Goal: Information Seeking & Learning: Find specific page/section

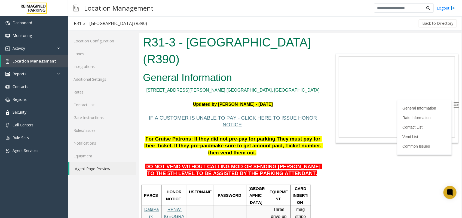
scroll to position [1245, 0]
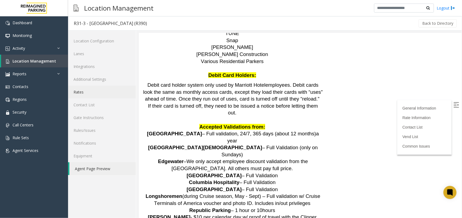
scroll to position [1007, 0]
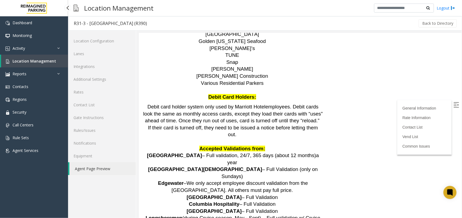
click at [40, 55] on link "Location Management" at bounding box center [34, 61] width 67 height 13
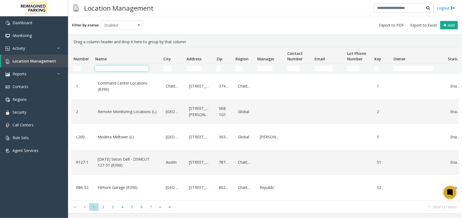
click at [133, 67] on input "Name Filter" at bounding box center [121, 68] width 53 height 5
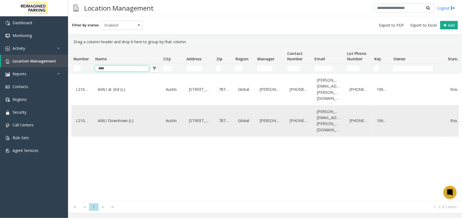
type input "****"
click at [114, 117] on link "AMLI Downtown (L)" at bounding box center [127, 121] width 62 height 9
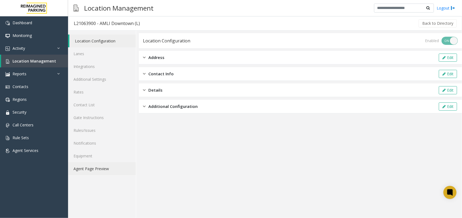
click at [97, 169] on link "Agent Page Preview" at bounding box center [102, 169] width 68 height 13
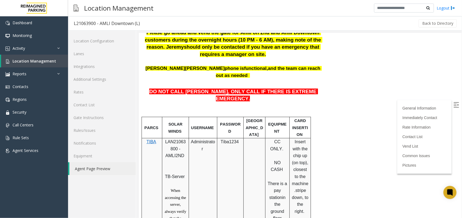
scroll to position [204, 0]
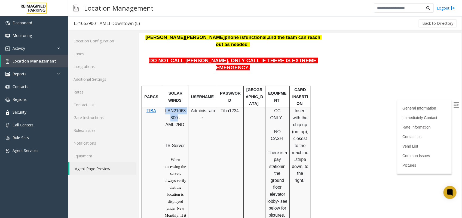
drag, startPoint x: 176, startPoint y: 88, endPoint x: 164, endPoint y: 83, distance: 13.3
click at [164, 107] on p "LAN21063800 - AMLI2ND" at bounding box center [175, 121] width 23 height 28
copy span "LAN21063800"
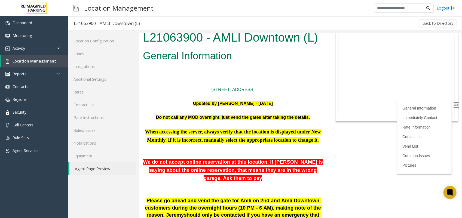
scroll to position [0, 0]
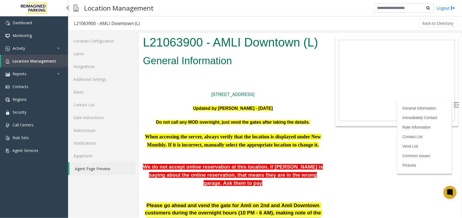
click at [39, 61] on span "Location Management" at bounding box center [35, 61] width 44 height 5
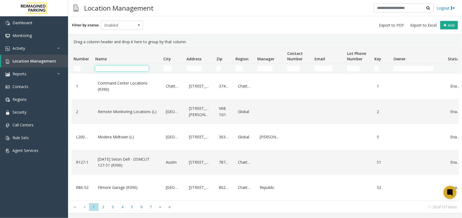
click at [117, 67] on input "Name Filter" at bounding box center [121, 68] width 53 height 5
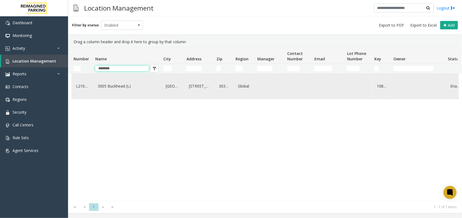
type input "********"
click at [115, 86] on link "3005 Buckhead (L)" at bounding box center [127, 86] width 62 height 9
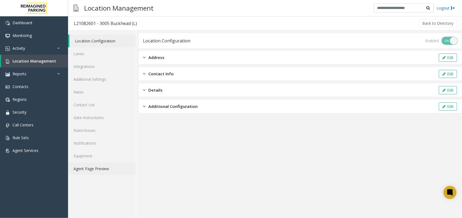
click at [95, 167] on link "Agent Page Preview" at bounding box center [102, 169] width 68 height 13
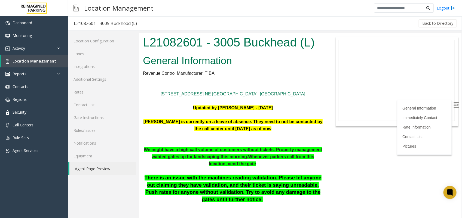
click at [304, 159] on p "We might have a high call volume of customers without tickets. Property managem…" at bounding box center [233, 156] width 180 height 21
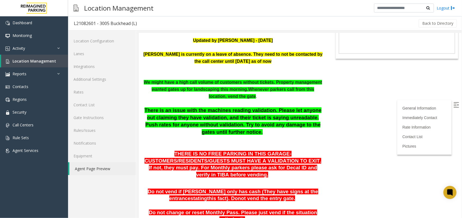
scroll to position [68, 0]
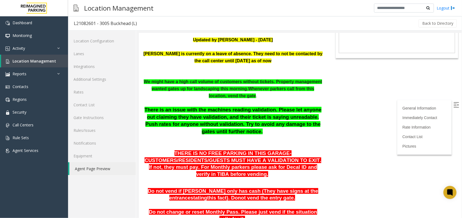
click at [200, 129] on p "There is an issue with the machines reading validation. Please let anyone out c…" at bounding box center [233, 127] width 180 height 43
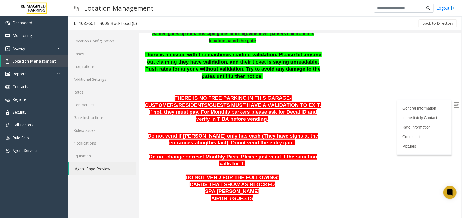
scroll to position [136, 0]
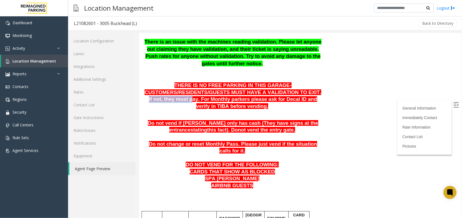
drag, startPoint x: 225, startPoint y: 91, endPoint x: 265, endPoint y: 92, distance: 40.6
click at [265, 92] on span "THERE IS NO FREE PARKING IN THIS GARAGE- CUSTOMERS/RESIDENTS/GUESTS MUST HAVE A…" at bounding box center [232, 95] width 177 height 27
drag, startPoint x: 265, startPoint y: 92, endPoint x: 269, endPoint y: 96, distance: 5.4
click at [269, 96] on span "THERE IS NO FREE PARKING IN THIS GARAGE- CUSTOMERS/RESIDENTS/GUESTS MUST HAVE A…" at bounding box center [232, 95] width 177 height 27
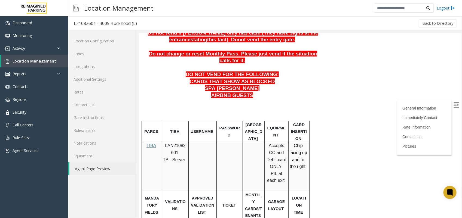
scroll to position [238, 0]
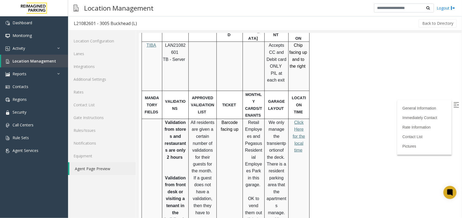
scroll to position [340, 0]
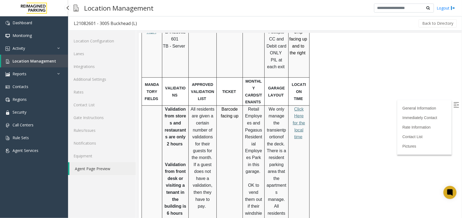
click at [41, 59] on span "Location Management" at bounding box center [35, 61] width 44 height 5
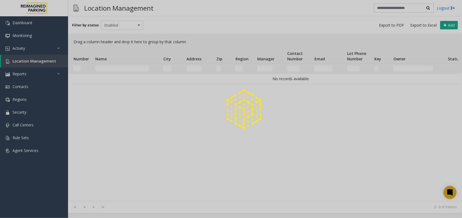
click at [117, 68] on div at bounding box center [231, 109] width 462 height 218
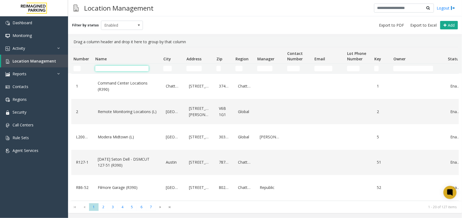
click at [117, 68] on input "Name Filter" at bounding box center [121, 68] width 53 height 5
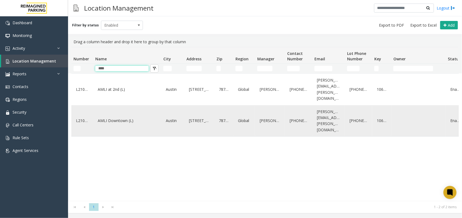
type input "****"
click at [115, 117] on link "AMLI Downtown (L)" at bounding box center [127, 121] width 62 height 9
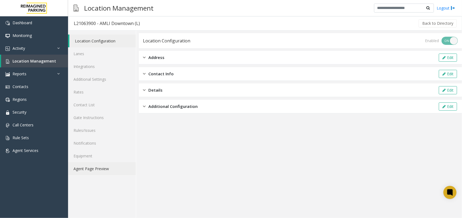
click at [88, 168] on link "Agent Page Preview" at bounding box center [102, 169] width 68 height 13
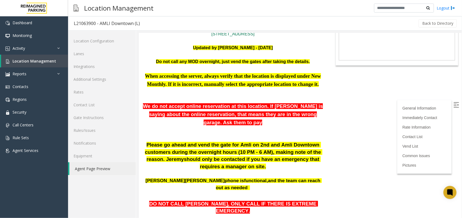
scroll to position [68, 0]
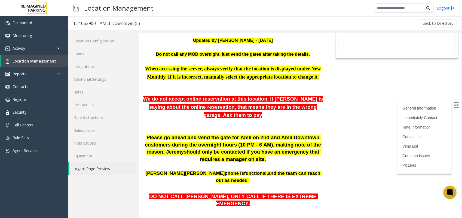
click at [241, 119] on p at bounding box center [233, 122] width 180 height 7
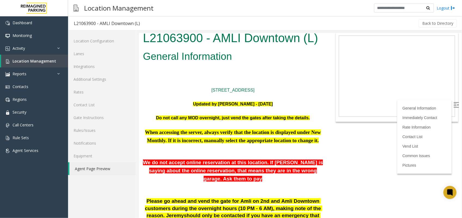
scroll to position [0, 0]
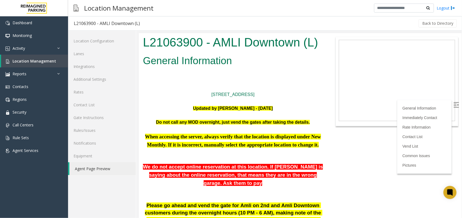
click at [172, 74] on p at bounding box center [233, 73] width 180 height 7
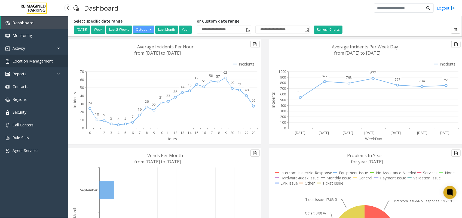
click at [41, 59] on span "Location Management" at bounding box center [33, 61] width 40 height 5
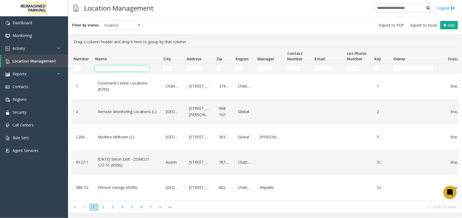
click at [128, 71] on input "Name Filter" at bounding box center [121, 68] width 53 height 5
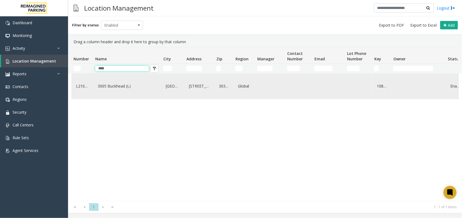
type input "****"
click at [111, 91] on link "3005 Buckhead (L)" at bounding box center [127, 86] width 62 height 9
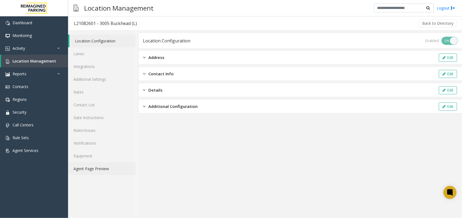
click at [91, 167] on link "Agent Page Preview" at bounding box center [102, 169] width 68 height 13
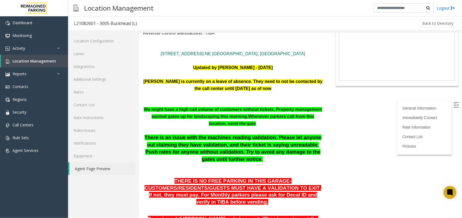
scroll to position [34, 0]
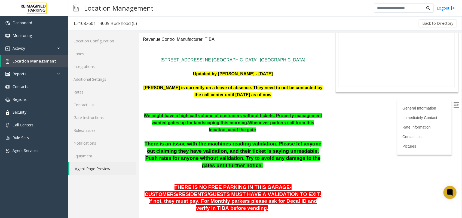
click at [388, 164] on body "L21082601 - 3005 Buckhead (L) General Information Revenue Control Manufacturer:…" at bounding box center [300, 91] width 323 height 185
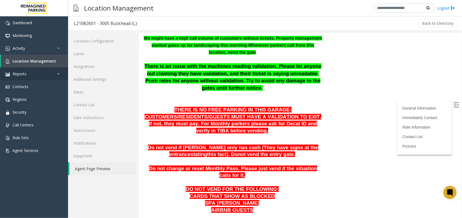
scroll to position [102, 0]
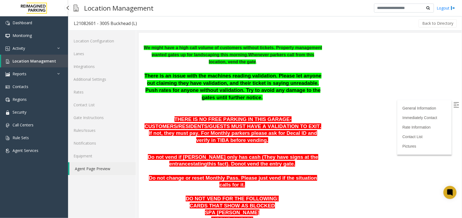
click at [41, 60] on span "Location Management" at bounding box center [35, 61] width 44 height 5
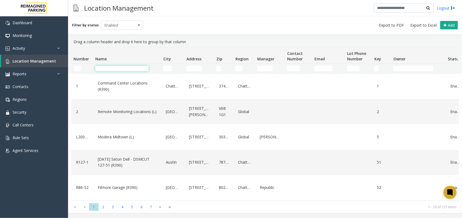
click at [108, 68] on input "Name Filter" at bounding box center [121, 68] width 53 height 5
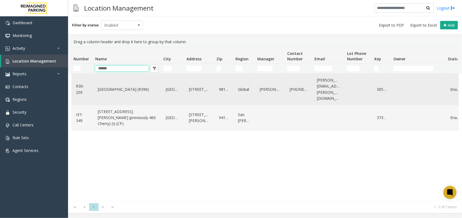
type input "******"
click at [111, 86] on link "[GEOGRAPHIC_DATA] (R390)" at bounding box center [127, 89] width 62 height 9
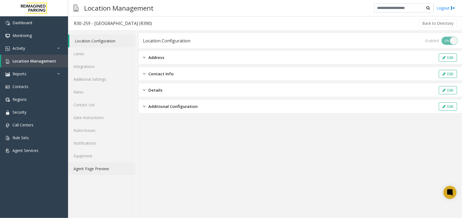
click at [96, 169] on link "Agent Page Preview" at bounding box center [102, 169] width 68 height 13
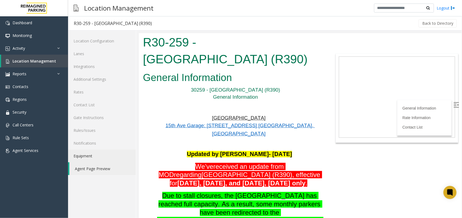
scroll to position [204, 0]
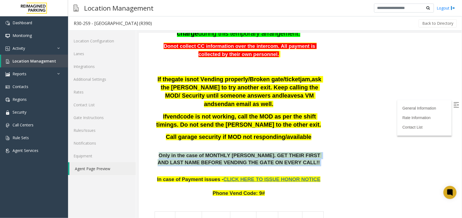
drag, startPoint x: 288, startPoint y: 126, endPoint x: 157, endPoint y: 119, distance: 131.1
click at [157, 152] on p "Only in the case of MONTHLY [PERSON_NAME]. GET THEIR FIRST AND LAST NAME BEFORE…" at bounding box center [239, 159] width 167 height 14
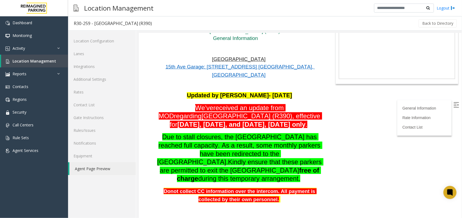
scroll to position [0, 0]
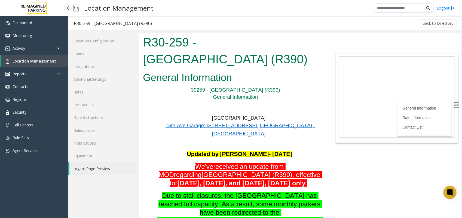
click at [46, 62] on span "Location Management" at bounding box center [35, 61] width 44 height 5
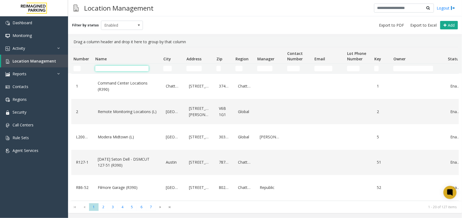
click at [128, 68] on input "Name Filter" at bounding box center [121, 68] width 53 height 5
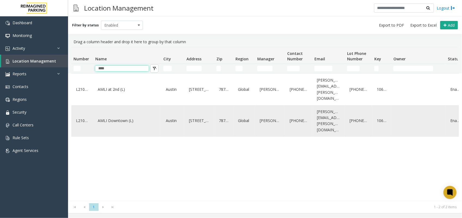
type input "****"
click at [111, 117] on link "AMLI Downtown (L)" at bounding box center [127, 121] width 62 height 9
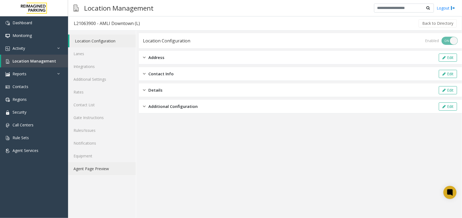
click at [105, 167] on link "Agent Page Preview" at bounding box center [102, 169] width 68 height 13
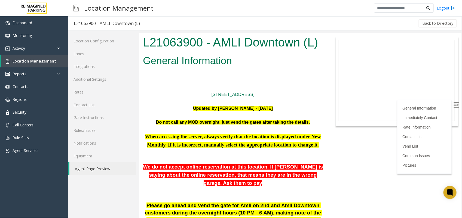
click at [242, 156] on p at bounding box center [233, 152] width 180 height 7
click at [267, 111] on p "Updated by [PERSON_NAME] - [DATE]" at bounding box center [233, 108] width 180 height 7
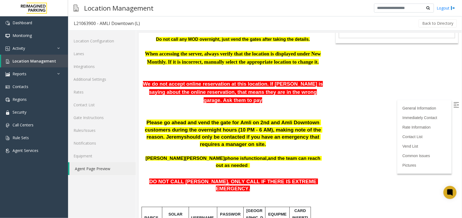
scroll to position [68, 0]
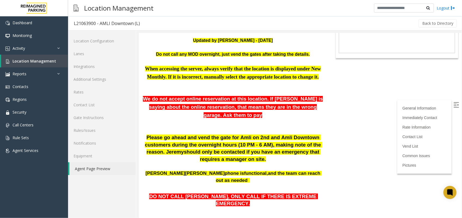
click at [286, 119] on p at bounding box center [233, 122] width 180 height 7
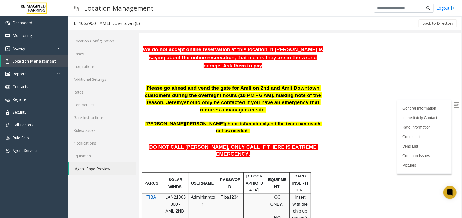
scroll to position [102, 0]
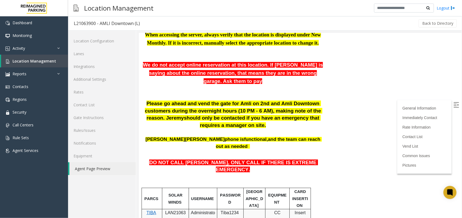
click at [250, 173] on p at bounding box center [233, 180] width 180 height 14
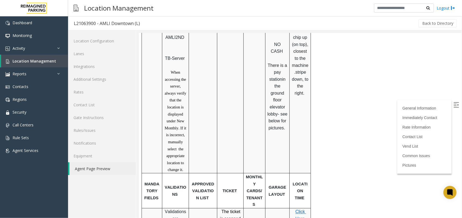
scroll to position [306, 0]
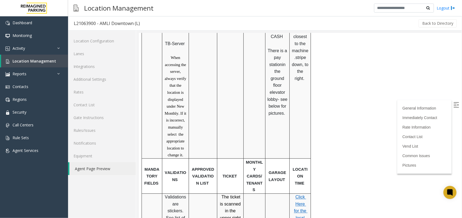
click at [301, 194] on p "Click Here for the local time" at bounding box center [299, 211] width 17 height 35
click at [301, 195] on span "Click Here for the local time" at bounding box center [301, 211] width 14 height 32
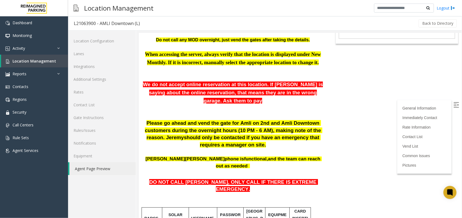
scroll to position [68, 0]
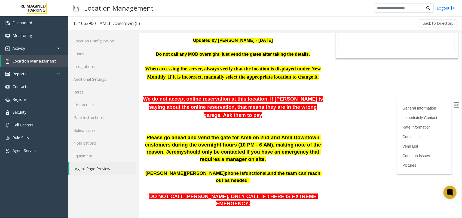
click at [32, 60] on span "Location Management" at bounding box center [35, 61] width 44 height 5
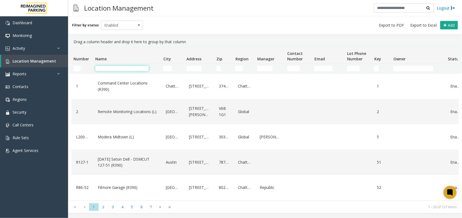
click at [128, 69] on input "Name Filter" at bounding box center [121, 68] width 53 height 5
paste input "**********"
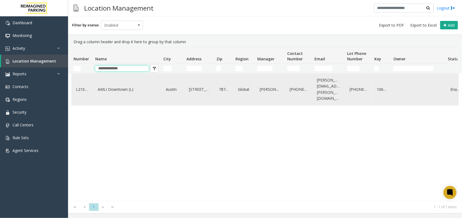
type input "**********"
click at [119, 89] on link "AMLI Downtown (L)" at bounding box center [127, 89] width 62 height 9
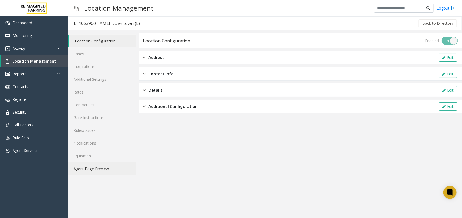
click at [100, 166] on link "Agent Page Preview" at bounding box center [102, 169] width 68 height 13
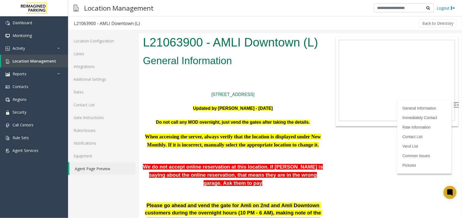
scroll to position [170, 0]
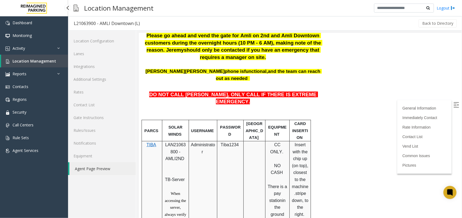
click at [38, 61] on span "Location Management" at bounding box center [35, 61] width 44 height 5
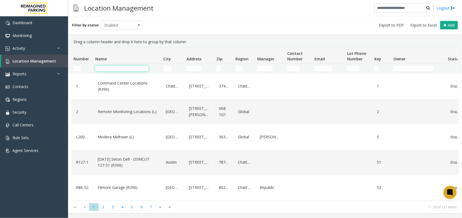
click at [112, 69] on input "Name Filter" at bounding box center [121, 68] width 53 height 5
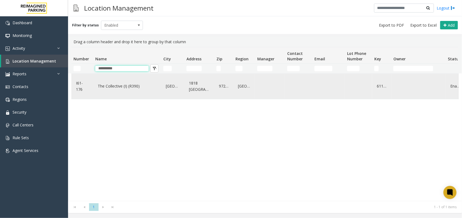
type input "**********"
click at [126, 84] on link "The Collective (I) (R390)" at bounding box center [127, 86] width 62 height 9
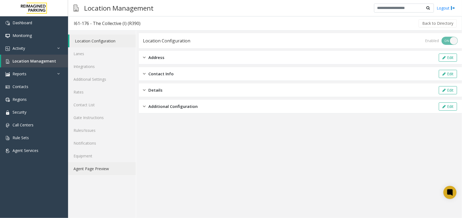
click at [103, 166] on link "Agent Page Preview" at bounding box center [102, 169] width 68 height 13
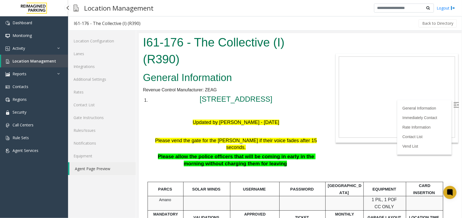
click at [21, 59] on span "Location Management" at bounding box center [35, 61] width 44 height 5
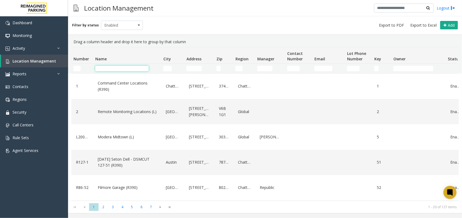
click at [106, 70] on input "Name Filter" at bounding box center [121, 68] width 53 height 5
type input "*"
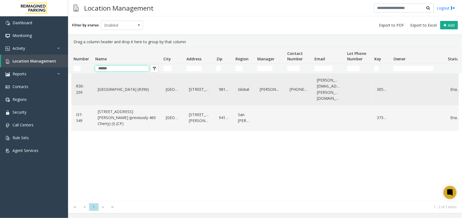
type input "******"
click at [118, 86] on link "[GEOGRAPHIC_DATA] (R390)" at bounding box center [127, 89] width 62 height 9
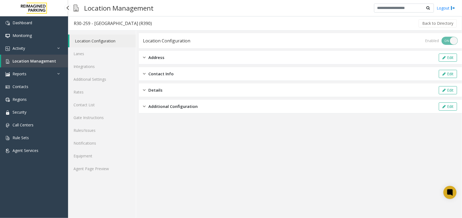
click at [29, 59] on span "Location Management" at bounding box center [35, 61] width 44 height 5
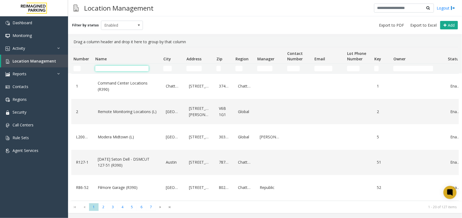
click at [114, 68] on input "Name Filter" at bounding box center [121, 68] width 53 height 5
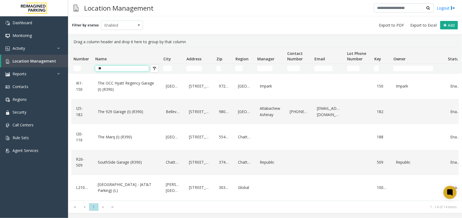
type input "*"
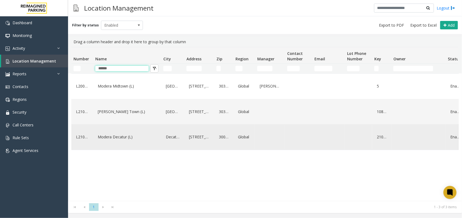
type input "******"
click at [115, 142] on link "Modera Decatur (L)" at bounding box center [127, 137] width 62 height 9
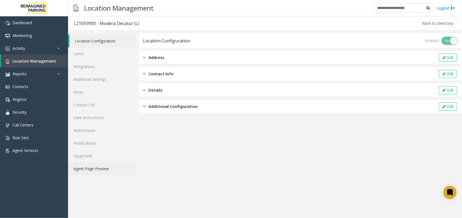
click at [104, 170] on link "Agent Page Preview" at bounding box center [102, 169] width 68 height 13
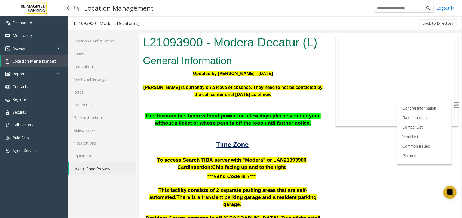
click at [23, 57] on link "Location Management" at bounding box center [34, 61] width 67 height 13
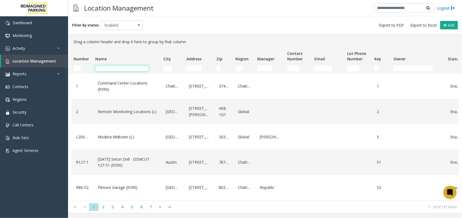
click at [126, 70] on input "Name Filter" at bounding box center [121, 68] width 53 height 5
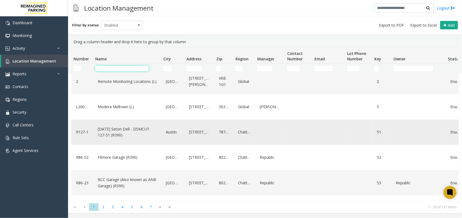
scroll to position [102, 0]
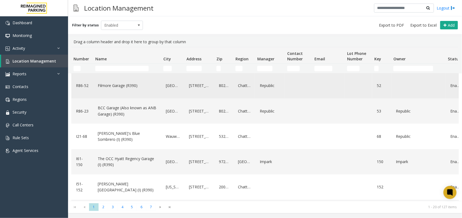
click at [125, 85] on link "Filmore Garage (R390)" at bounding box center [127, 85] width 62 height 9
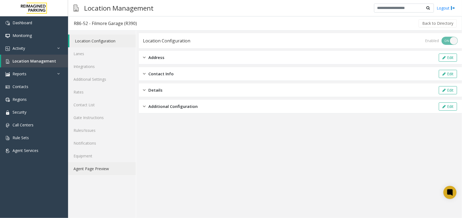
click at [90, 170] on link "Agent Page Preview" at bounding box center [102, 169] width 68 height 13
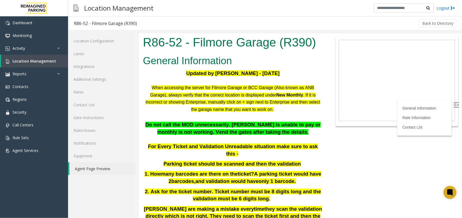
scroll to position [136, 0]
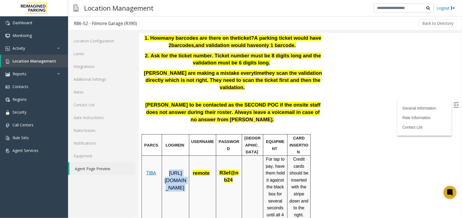
click at [166, 170] on p "[URL][DOMAIN_NAME]" at bounding box center [175, 181] width 23 height 22
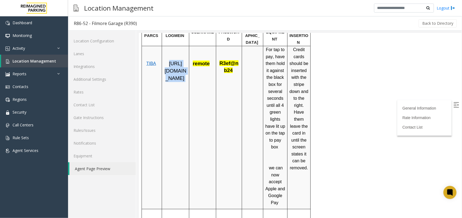
scroll to position [170, 0]
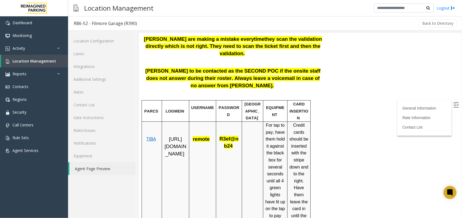
click at [258, 163] on td at bounding box center [252, 202] width 21 height 163
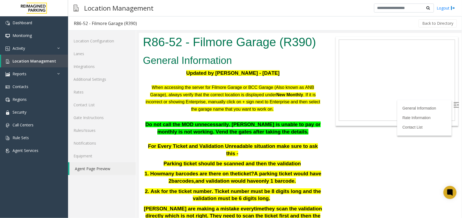
scroll to position [0, 0]
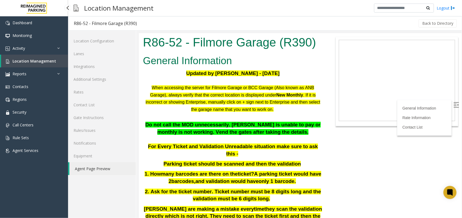
click at [36, 56] on link "Location Management" at bounding box center [34, 61] width 67 height 13
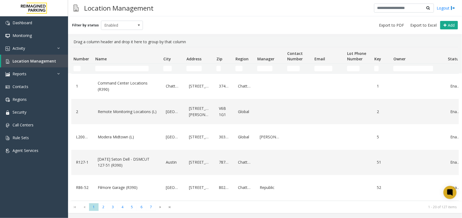
click at [108, 64] on td "Name Filter" at bounding box center [127, 69] width 68 height 10
click at [123, 67] on input "Name Filter" at bounding box center [121, 68] width 53 height 5
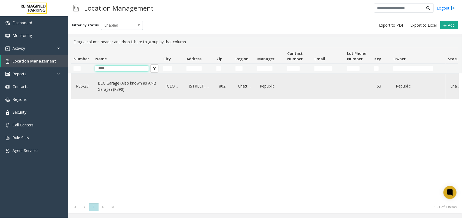
type input "***"
click at [127, 88] on link "BCC Garage (Also known as ANB Garage) (R390)" at bounding box center [127, 86] width 62 height 15
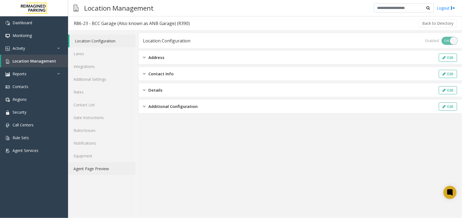
click at [86, 169] on link "Agent Page Preview" at bounding box center [102, 169] width 68 height 13
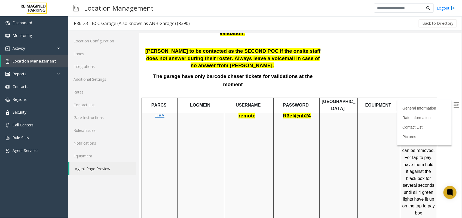
scroll to position [272, 0]
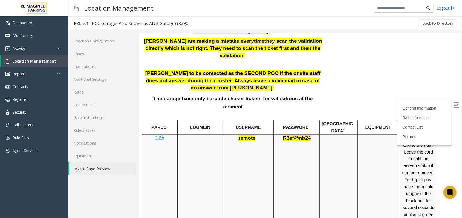
click at [454, 103] on label at bounding box center [456, 106] width 8 height 8
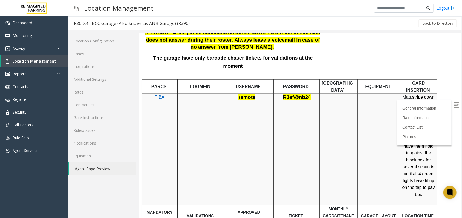
scroll to position [306, 0]
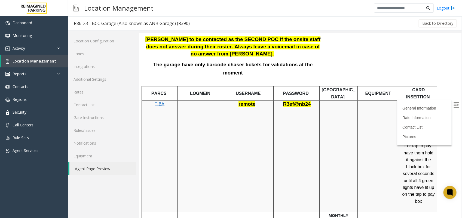
click at [320, 128] on div at bounding box center [319, 156] width 2 height 112
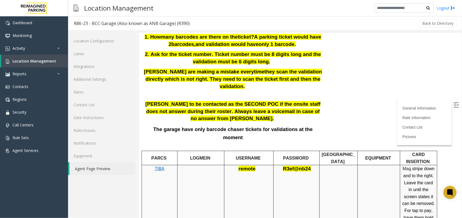
scroll to position [242, 0]
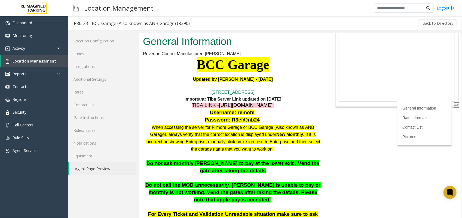
scroll to position [4, 0]
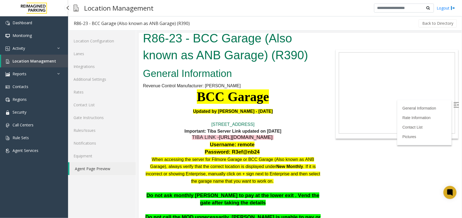
click at [41, 60] on span "Location Management" at bounding box center [35, 61] width 44 height 5
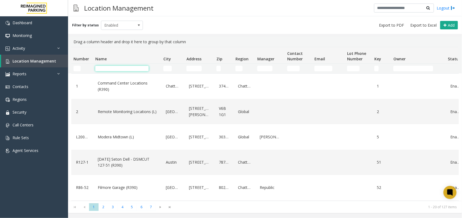
click at [132, 69] on input "Name Filter" at bounding box center [121, 68] width 53 height 5
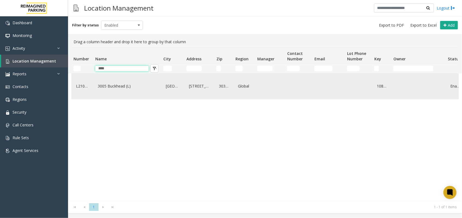
type input "****"
click at [109, 90] on link "3005 Buckhead (L)" at bounding box center [127, 86] width 62 height 9
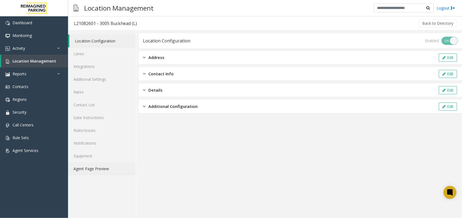
click at [99, 170] on link "Agent Page Preview" at bounding box center [102, 169] width 68 height 13
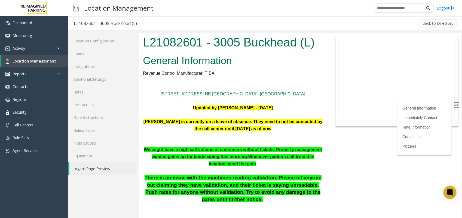
scroll to position [102, 0]
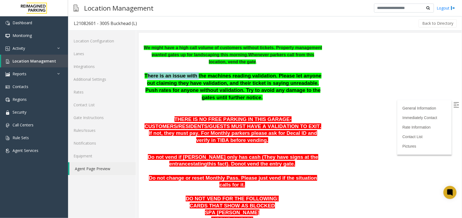
drag, startPoint x: 153, startPoint y: 77, endPoint x: 197, endPoint y: 77, distance: 43.8
click at [197, 77] on span "There is an issue with the machines reading validation. Please let anyone out c…" at bounding box center [232, 86] width 177 height 27
drag, startPoint x: 197, startPoint y: 77, endPoint x: 229, endPoint y: 91, distance: 34.8
click at [229, 90] on span "There is an issue with the machines reading validation. Please let anyone out c…" at bounding box center [232, 86] width 177 height 27
click at [258, 100] on p "There is an issue with the machines reading validation. Please let anyone out c…" at bounding box center [233, 93] width 180 height 43
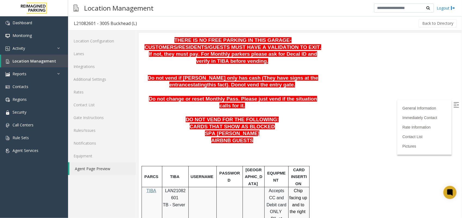
scroll to position [136, 0]
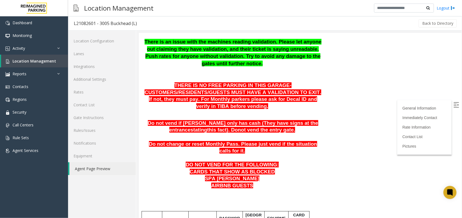
click at [212, 120] on p "Do not vend if [PERSON_NAME] only has cash (They have signs at the entrance sta…" at bounding box center [233, 127] width 180 height 14
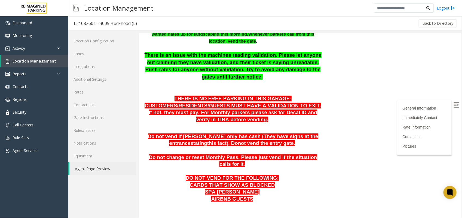
scroll to position [170, 0]
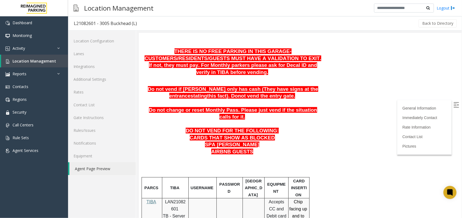
click at [198, 134] on p "CARDS THAT SHOW AS BLOCKED SPA [PERSON_NAME]" at bounding box center [233, 141] width 180 height 14
click at [287, 86] on span "Do not vend if [PERSON_NAME] only has cash (They have signs at the entrance" at bounding box center [233, 92] width 170 height 13
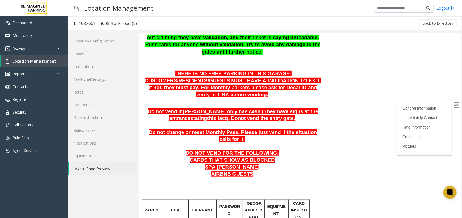
scroll to position [136, 0]
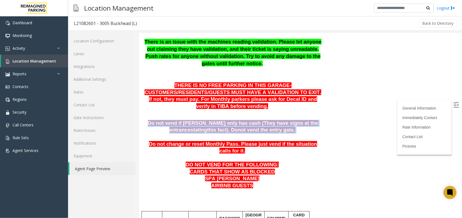
drag, startPoint x: 280, startPoint y: 124, endPoint x: 143, endPoint y: 120, distance: 136.2
click at [143, 120] on p "Do not vend if [PERSON_NAME] only has cash (They have signs at the entrance sta…" at bounding box center [233, 127] width 180 height 14
drag, startPoint x: 143, startPoint y: 120, endPoint x: 165, endPoint y: 123, distance: 22.0
click at [165, 123] on p "Do not vend if [PERSON_NAME] only has cash (They have signs at the entrance sta…" at bounding box center [233, 127] width 180 height 14
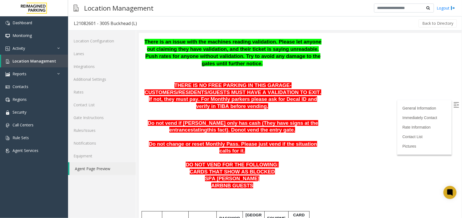
click at [238, 127] on span "not vend the entry gate." at bounding box center [266, 130] width 57 height 6
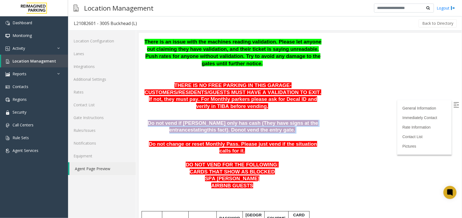
drag, startPoint x: 279, startPoint y: 124, endPoint x: 142, endPoint y: 114, distance: 137.3
drag, startPoint x: 142, startPoint y: 114, endPoint x: 180, endPoint y: 121, distance: 39.0
click at [180, 121] on p "Do not vend if [PERSON_NAME] only has cash (They have signs at the entrance sta…" at bounding box center [233, 127] width 180 height 14
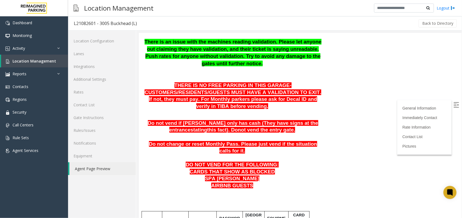
drag, startPoint x: 178, startPoint y: 138, endPoint x: 178, endPoint y: 142, distance: 4.4
click at [178, 141] on span "Do not change or reset Monthly Pass. Please just vend if the situation calls fo…" at bounding box center [233, 147] width 168 height 13
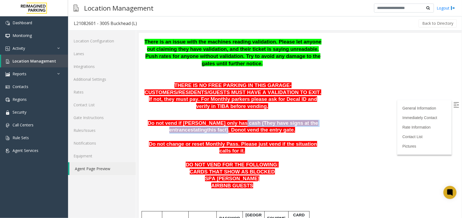
drag, startPoint x: 224, startPoint y: 115, endPoint x: 204, endPoint y: 124, distance: 22.6
click at [204, 124] on span "Do not vend if [PERSON_NAME] only has cash (They have signs at the entrance sta…" at bounding box center [233, 126] width 170 height 13
drag, startPoint x: 204, startPoint y: 124, endPoint x: 184, endPoint y: 122, distance: 20.0
click at [184, 122] on p "Do not vend if [PERSON_NAME] only has cash (They have signs at the entrance sta…" at bounding box center [233, 127] width 180 height 14
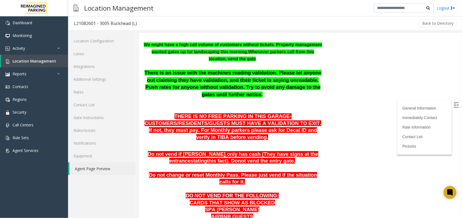
scroll to position [102, 0]
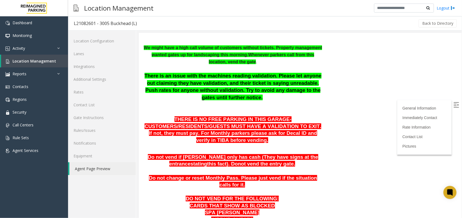
click at [332, 108] on body "L21082601 - 3005 Buckhead (L) General Information Revenue Control Manufacturer:…" at bounding box center [300, 23] width 323 height 185
click at [38, 57] on link "Location Management" at bounding box center [34, 61] width 67 height 13
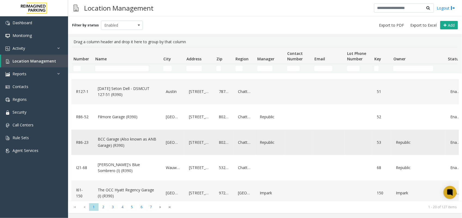
scroll to position [68, 0]
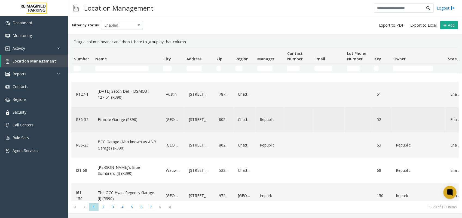
click at [127, 118] on link "Filmore Garage (R390)" at bounding box center [127, 119] width 62 height 9
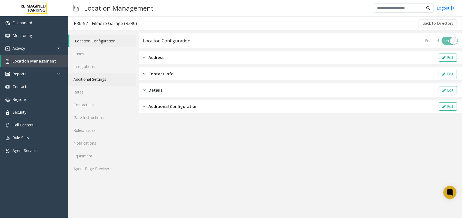
click at [99, 77] on link "Additional Settings" at bounding box center [102, 79] width 68 height 13
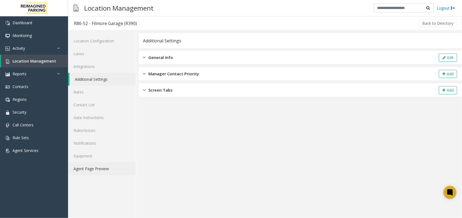
click at [82, 168] on link "Agent Page Preview" at bounding box center [102, 169] width 68 height 13
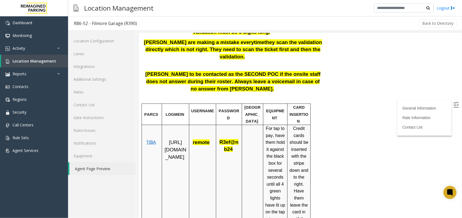
scroll to position [147, 0]
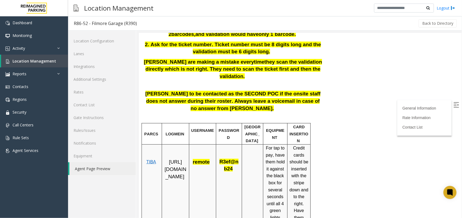
click at [234, 159] on span "R3ef@nb24" at bounding box center [228, 165] width 19 height 13
drag, startPoint x: 230, startPoint y: 146, endPoint x: 219, endPoint y: 142, distance: 11.5
click at [219, 159] on span "R3ef@nb24" at bounding box center [228, 165] width 19 height 13
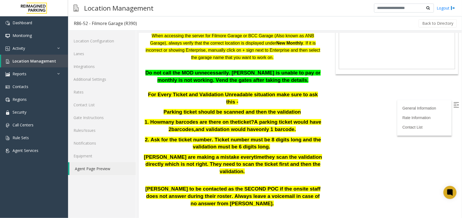
scroll to position [0, 0]
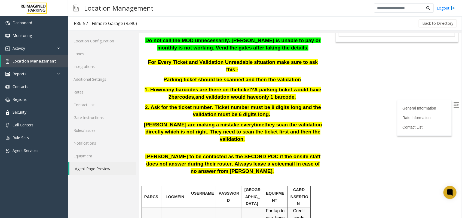
scroll to position [136, 0]
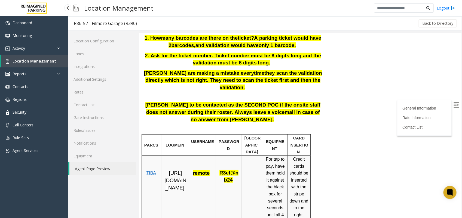
click at [33, 59] on span "Location Management" at bounding box center [35, 61] width 44 height 5
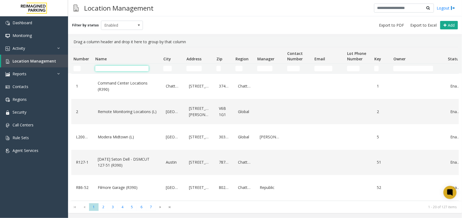
click at [132, 67] on input "Name Filter" at bounding box center [121, 68] width 53 height 5
click at [168, 68] on input "City Filter" at bounding box center [167, 68] width 8 height 5
click at [136, 68] on input "Name Filter" at bounding box center [121, 68] width 53 height 5
type input "******"
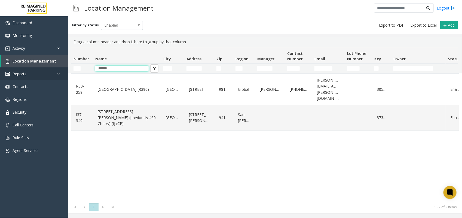
drag, startPoint x: 146, startPoint y: 67, endPoint x: 0, endPoint y: 67, distance: 146.5
click at [0, 67] on html "Dashboard Monitoring Activity Daily Activity Lane Activity Agent Activity Quali…" at bounding box center [231, 109] width 462 height 218
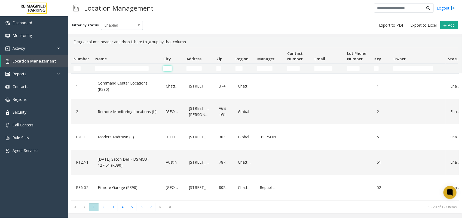
click at [169, 68] on input "City Filter" at bounding box center [167, 68] width 8 height 5
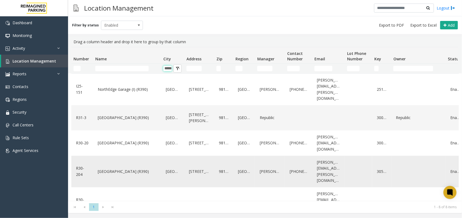
scroll to position [34, 0]
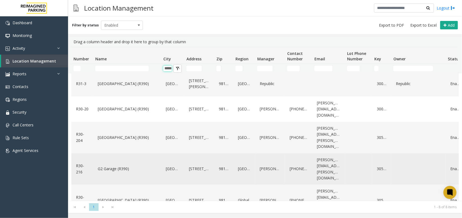
type input "*****"
click at [174, 165] on link "[GEOGRAPHIC_DATA]" at bounding box center [172, 169] width 17 height 9
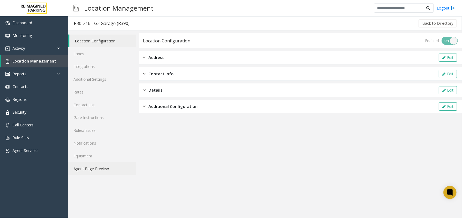
click at [105, 168] on link "Agent Page Preview" at bounding box center [102, 169] width 68 height 13
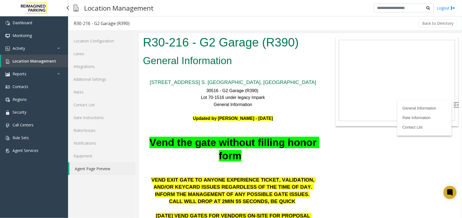
click at [33, 56] on link "Location Management" at bounding box center [34, 61] width 67 height 13
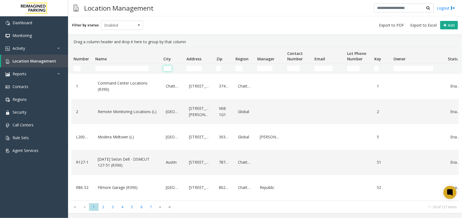
click at [168, 68] on input "City Filter" at bounding box center [167, 68] width 8 height 5
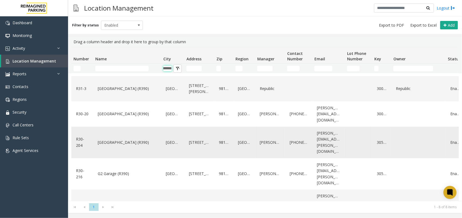
scroll to position [86, 0]
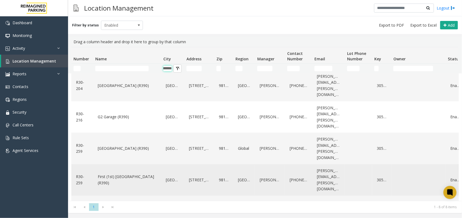
type input "*******"
click at [133, 173] on link "First (1st) [GEOGRAPHIC_DATA] (R390)" at bounding box center [127, 180] width 62 height 15
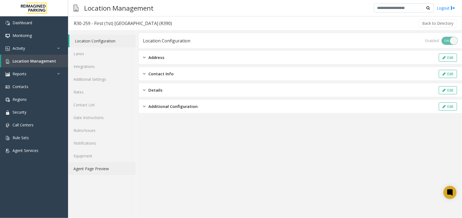
drag, startPoint x: 96, startPoint y: 168, endPoint x: 131, endPoint y: 171, distance: 35.7
click at [96, 168] on link "Agent Page Preview" at bounding box center [102, 169] width 68 height 13
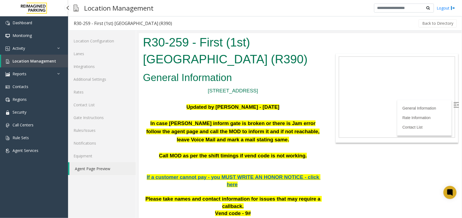
click at [39, 62] on span "Location Management" at bounding box center [35, 61] width 44 height 5
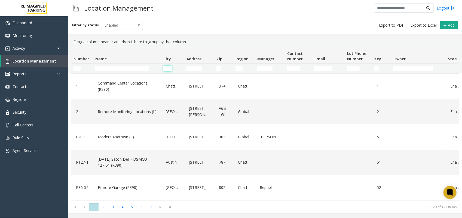
click at [166, 67] on input "City Filter" at bounding box center [167, 68] width 8 height 5
click at [130, 69] on input "Name Filter" at bounding box center [121, 68] width 53 height 5
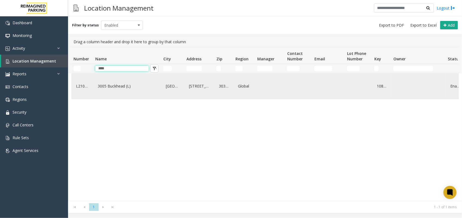
type input "****"
click at [122, 97] on div "3005 Buckhead (L)" at bounding box center [127, 86] width 62 height 21
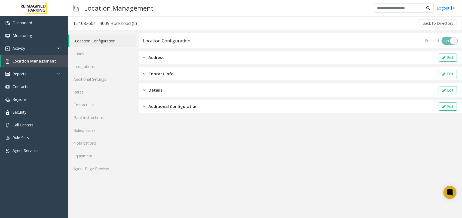
click at [91, 176] on div "Location Configuration Lanes Integrations Additional Settings Rates Contact Lis…" at bounding box center [102, 124] width 68 height 188
click at [91, 160] on link "Equipment" at bounding box center [102, 156] width 68 height 13
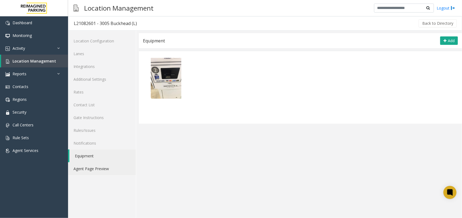
click at [93, 163] on link "Agent Page Preview" at bounding box center [102, 169] width 68 height 13
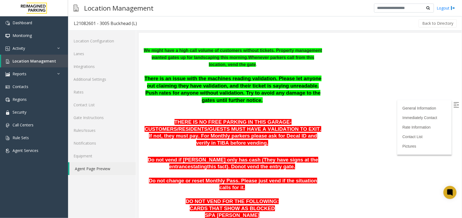
scroll to position [102, 0]
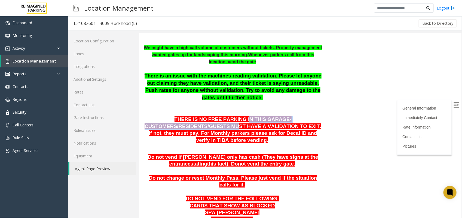
drag, startPoint x: 156, startPoint y: 124, endPoint x: 209, endPoint y: 115, distance: 52.9
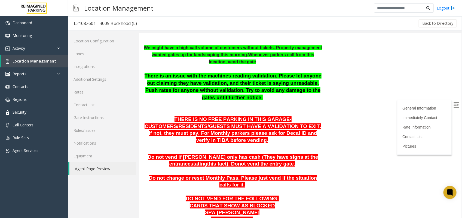
drag, startPoint x: 209, startPoint y: 115, endPoint x: 179, endPoint y: 128, distance: 31.9
click at [179, 128] on span "THERE IS NO FREE PARKING IN THIS GARAGE- CUSTOMERS/RESIDENTS/GUESTS MUST HAVE A…" at bounding box center [232, 129] width 177 height 27
drag, startPoint x: 181, startPoint y: 126, endPoint x: 207, endPoint y: 127, distance: 25.4
click at [207, 127] on span "THERE IS NO FREE PARKING IN THIS GARAGE- CUSTOMERS/RESIDENTS/GUESTS MUST HAVE A…" at bounding box center [232, 129] width 177 height 27
click at [333, 116] on html "L21082601 - 3005 Buckhead (L) General Information Revenue Control Manufacturer:…" at bounding box center [300, 23] width 323 height 185
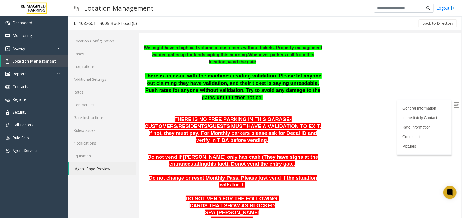
click at [319, 144] on p at bounding box center [233, 147] width 180 height 7
drag, startPoint x: 225, startPoint y: 124, endPoint x: 271, endPoint y: 127, distance: 47.0
click at [271, 127] on span "THERE IS NO FREE PARKING IN THIS GARAGE- CUSTOMERS/RESIDENTS/GUESTS MUST HAVE A…" at bounding box center [232, 129] width 177 height 27
drag, startPoint x: 271, startPoint y: 127, endPoint x: 266, endPoint y: 142, distance: 15.8
click at [266, 144] on p at bounding box center [233, 147] width 180 height 7
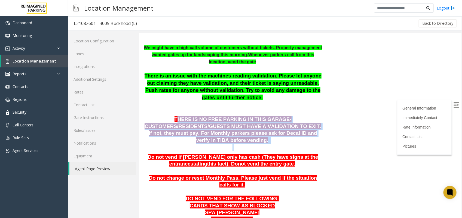
drag, startPoint x: 150, startPoint y: 120, endPoint x: 238, endPoint y: 137, distance: 89.6
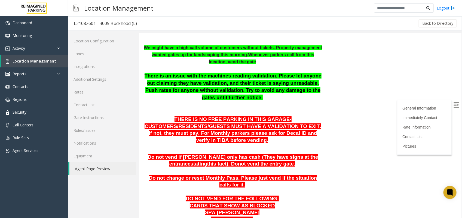
drag, startPoint x: 238, startPoint y: 137, endPoint x: 265, endPoint y: 175, distance: 46.6
click at [265, 189] on p at bounding box center [233, 192] width 180 height 7
drag, startPoint x: 170, startPoint y: 150, endPoint x: 220, endPoint y: 149, distance: 50.4
click at [220, 154] on span "Do not vend if [PERSON_NAME] only has cash (They have signs at the entrance" at bounding box center [233, 160] width 170 height 13
click at [183, 159] on p "Do not vend if [PERSON_NAME] only has cash (They have signs at the entrance sta…" at bounding box center [233, 161] width 180 height 14
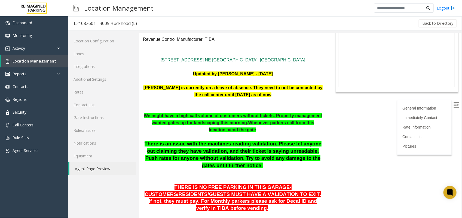
scroll to position [0, 0]
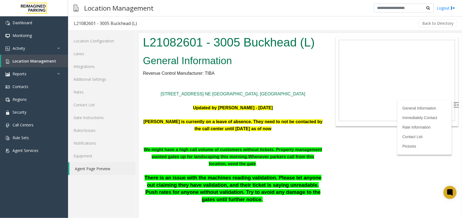
click at [285, 77] on p at bounding box center [233, 79] width 180 height 7
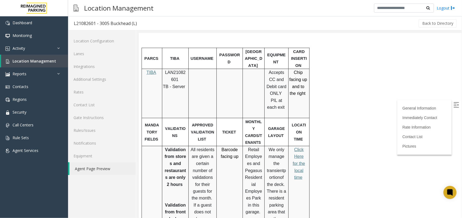
scroll to position [130, 0]
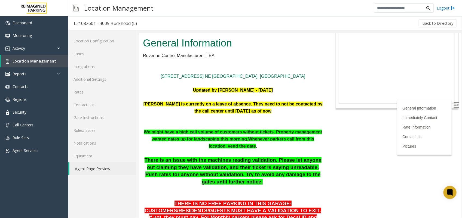
scroll to position [34, 0]
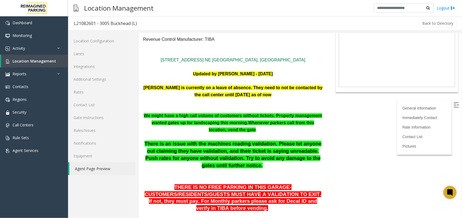
click at [245, 171] on p "There is an issue with the machines reading validation. Please let anyone out c…" at bounding box center [233, 161] width 180 height 43
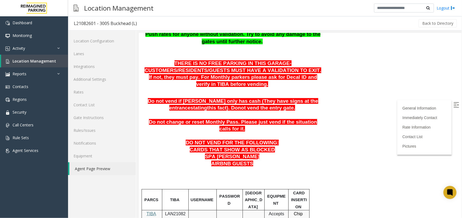
scroll to position [170, 0]
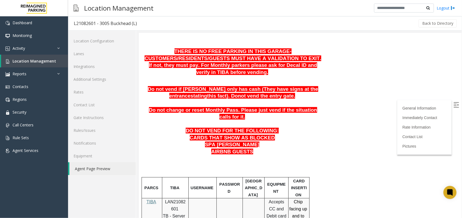
click at [268, 148] on p "AIRBNB GUESTS" at bounding box center [233, 151] width 180 height 7
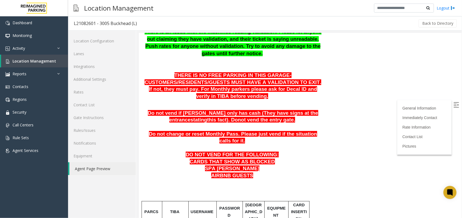
scroll to position [136, 0]
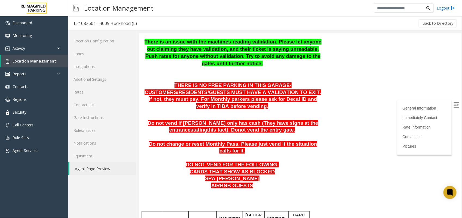
click at [279, 123] on p "Do not vend if [PERSON_NAME] only has cash (They have signs at the entrance sta…" at bounding box center [233, 127] width 180 height 14
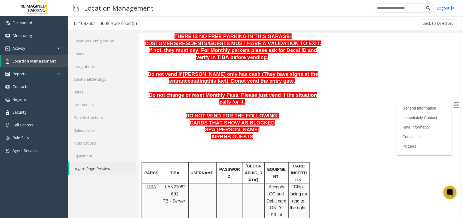
scroll to position [306, 0]
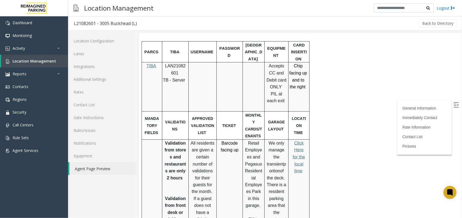
click at [298, 142] on span "Click Here for the local time" at bounding box center [298, 157] width 12 height 32
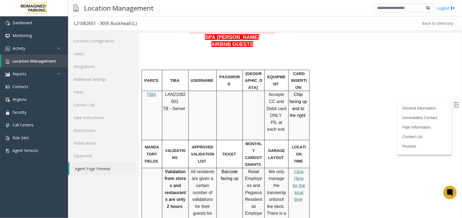
scroll to position [170, 0]
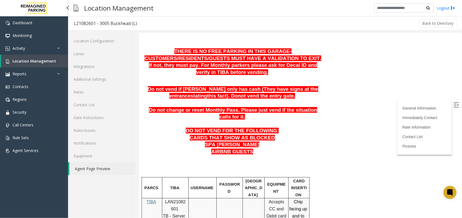
click at [39, 60] on span "Location Management" at bounding box center [35, 61] width 44 height 5
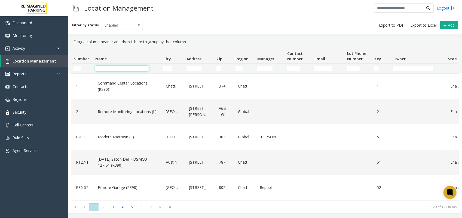
click at [118, 66] on input "Name Filter" at bounding box center [121, 68] width 53 height 5
click at [167, 69] on input "City Filter" at bounding box center [167, 68] width 8 height 5
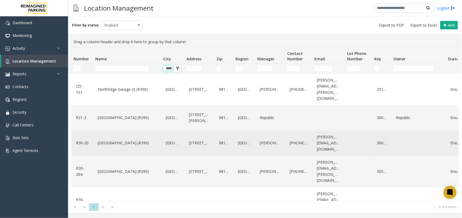
type input "****"
click at [125, 139] on link "[GEOGRAPHIC_DATA] (R390)" at bounding box center [127, 143] width 62 height 9
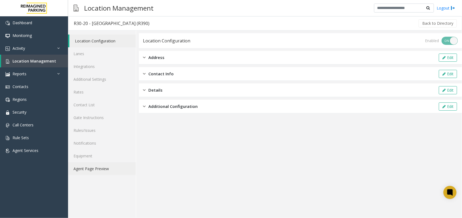
click at [99, 167] on link "Agent Page Preview" at bounding box center [102, 169] width 68 height 13
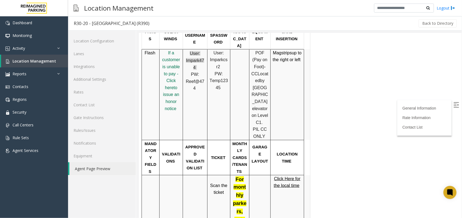
scroll to position [340, 0]
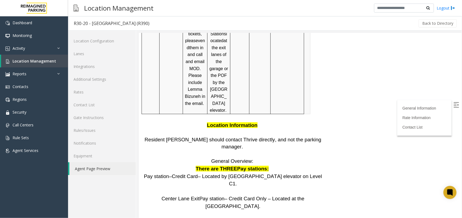
scroll to position [76, 0]
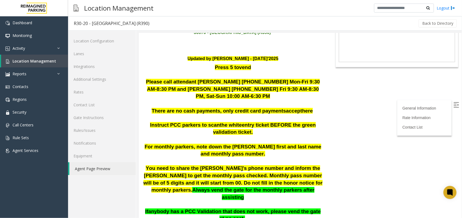
click at [382, 142] on html "R30-20 - [GEOGRAPHIC_DATA] (R390) General Information Revenue Control Manufactu…" at bounding box center [300, 49] width 323 height 185
click at [39, 57] on link "Location Management" at bounding box center [34, 61] width 67 height 13
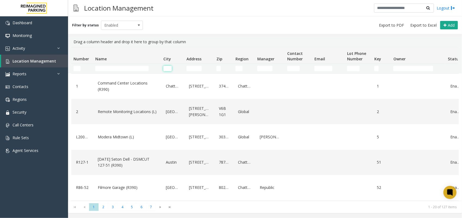
click at [169, 68] on input "City Filter" at bounding box center [167, 68] width 8 height 5
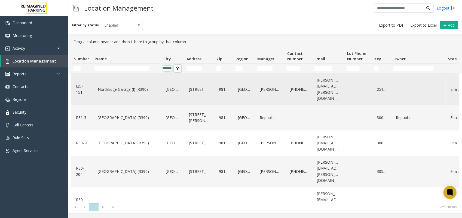
type input "*******"
click at [130, 85] on link "NorthEdge Garage (I) (R390)" at bounding box center [127, 89] width 62 height 9
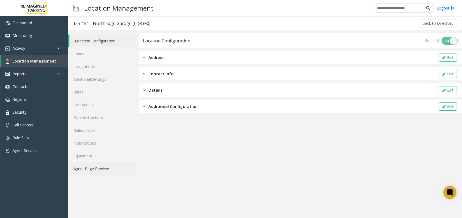
click at [98, 170] on link "Agent Page Preview" at bounding box center [102, 169] width 68 height 13
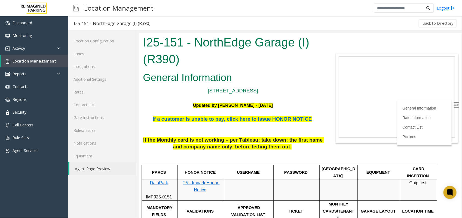
click at [386, 192] on td at bounding box center [378, 189] width 42 height 21
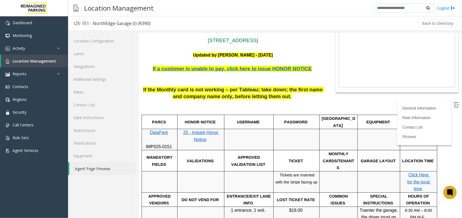
scroll to position [34, 0]
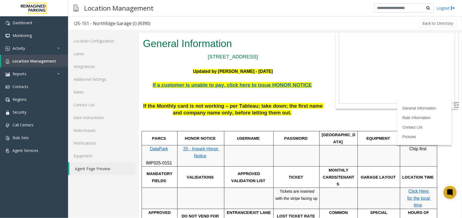
click at [453, 103] on img at bounding box center [455, 104] width 5 height 5
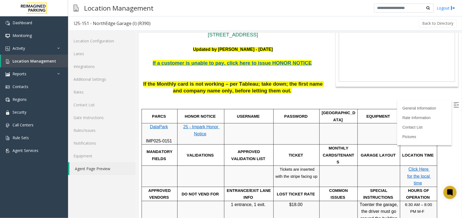
scroll to position [68, 0]
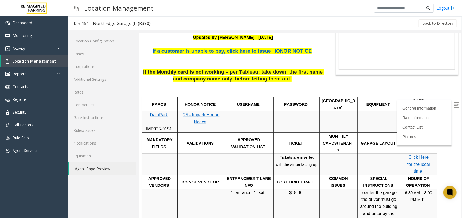
click at [248, 117] on td at bounding box center [248, 121] width 49 height 21
click at [396, 76] on body "I25-151 - NorthEdge Garage (I) (R390) General Information [STREET_ADDRESS] Upda…" at bounding box center [300, 57] width 323 height 185
click at [84, 91] on link "Rates" at bounding box center [102, 92] width 68 height 13
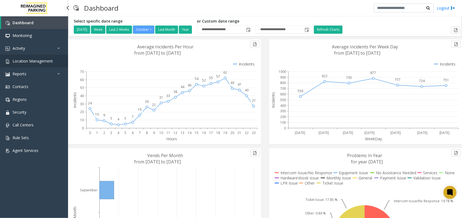
click at [40, 59] on span "Location Management" at bounding box center [33, 61] width 40 height 5
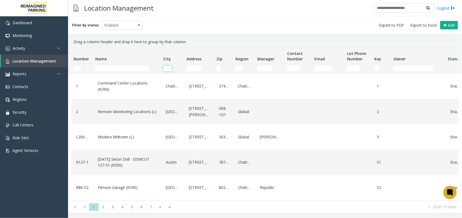
click at [165, 68] on input "City Filter" at bounding box center [167, 68] width 8 height 5
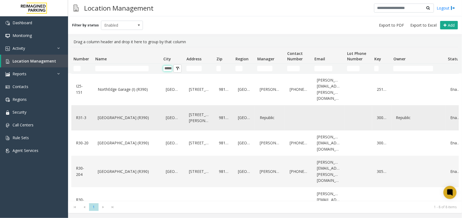
type input "*****"
click at [125, 114] on link "[GEOGRAPHIC_DATA] (R390)" at bounding box center [127, 118] width 62 height 9
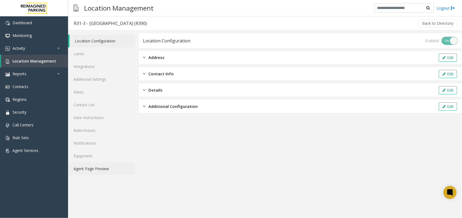
click at [98, 169] on link "Agent Page Preview" at bounding box center [102, 169] width 68 height 13
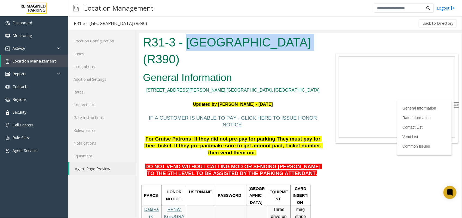
drag, startPoint x: 186, startPoint y: 43, endPoint x: 286, endPoint y: 44, distance: 100.7
click at [286, 44] on h1 "R31-3 - Bell Street Garage (R390)" at bounding box center [233, 50] width 180 height 33
copy h1 "Bell Street Garage"
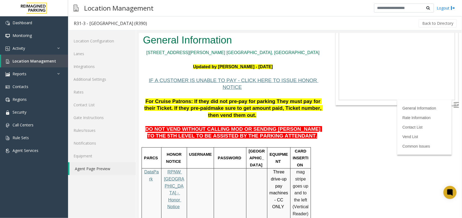
scroll to position [136, 0]
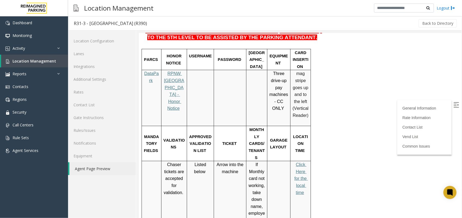
drag, startPoint x: 239, startPoint y: 152, endPoint x: 216, endPoint y: 144, distance: 24.4
click at [216, 161] on p "Arrow into the machine" at bounding box center [230, 168] width 28 height 14
drag, startPoint x: 216, startPoint y: 144, endPoint x: 238, endPoint y: 152, distance: 22.9
click at [238, 161] on p "Arrow into the machine" at bounding box center [230, 168] width 28 height 14
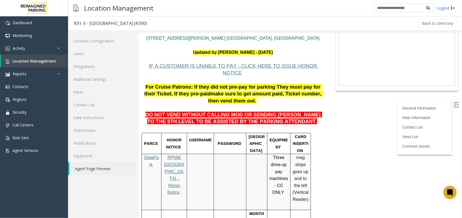
scroll to position [0, 0]
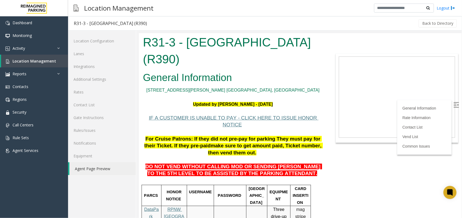
click at [250, 67] on h1 "R31-3 - Bell Street Garage (R390)" at bounding box center [233, 50] width 180 height 33
click at [408, 43] on body "R31-3 - Bell Street Garage (R390) General Information 2323 Elliott Ave. Seattle…" at bounding box center [300, 125] width 323 height 185
click at [30, 60] on span "Location Management" at bounding box center [35, 61] width 44 height 5
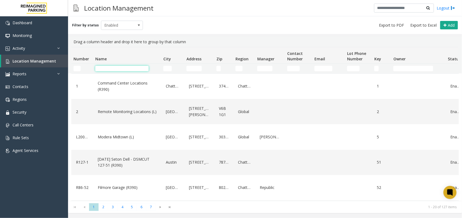
click at [123, 68] on input "Name Filter" at bounding box center [121, 68] width 53 height 5
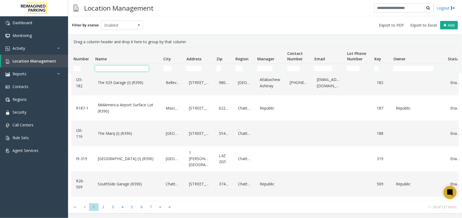
scroll to position [238, 0]
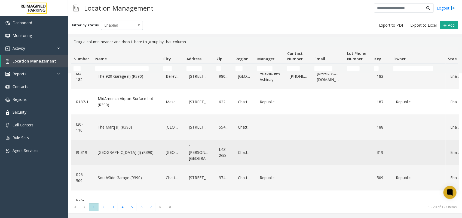
click at [131, 153] on link "[GEOGRAPHIC_DATA] (I) (R390)" at bounding box center [127, 152] width 62 height 9
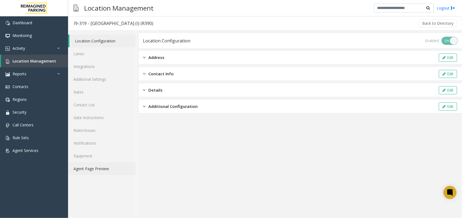
click at [86, 168] on link "Agent Page Preview" at bounding box center [102, 169] width 68 height 13
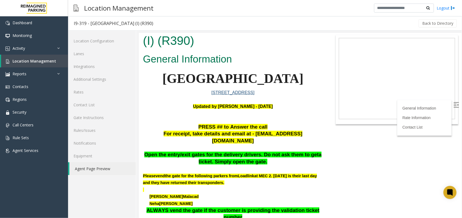
scroll to position [34, 0]
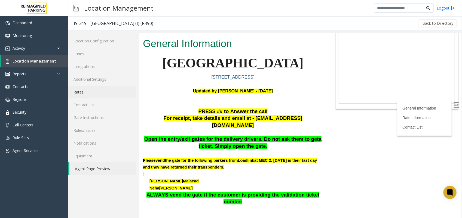
click at [77, 91] on link "Rates" at bounding box center [102, 92] width 68 height 13
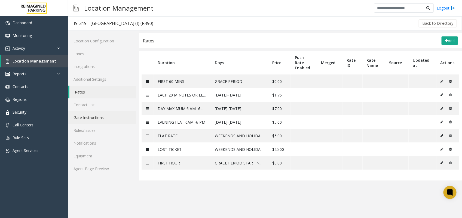
click at [93, 116] on link "Gate Instructions" at bounding box center [102, 117] width 68 height 13
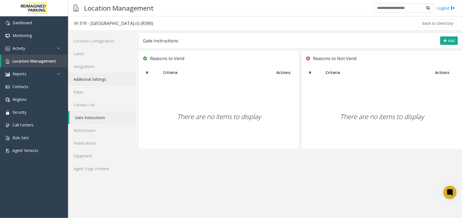
click at [94, 79] on link "Additional Settings" at bounding box center [102, 79] width 68 height 13
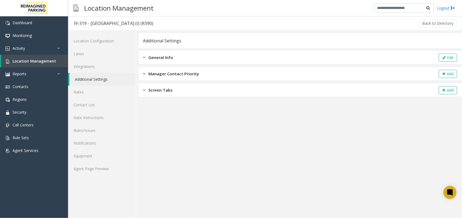
click at [101, 74] on link "Additional Settings" at bounding box center [102, 79] width 66 height 13
click at [88, 168] on link "Agent Page Preview" at bounding box center [102, 169] width 68 height 13
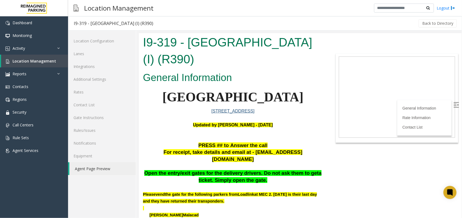
scroll to position [34, 0]
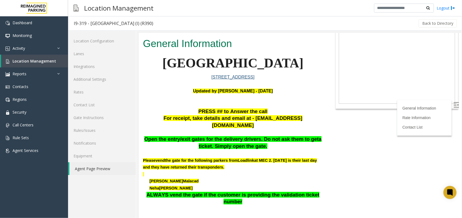
click at [258, 141] on p "Open the entry/exit gates for the delivery drivers. Do not ask them to get a ti…" at bounding box center [233, 143] width 180 height 14
click at [290, 142] on p "Open the entry/exit gates for the delivery drivers. Do not ask them to get a ti…" at bounding box center [233, 143] width 180 height 14
click at [79, 53] on link "Lanes" at bounding box center [102, 53] width 68 height 13
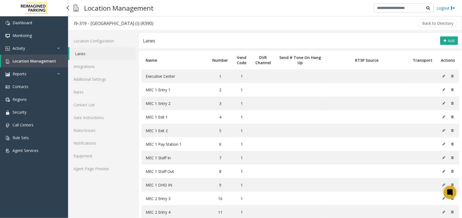
click at [29, 59] on span "Location Management" at bounding box center [35, 61] width 44 height 5
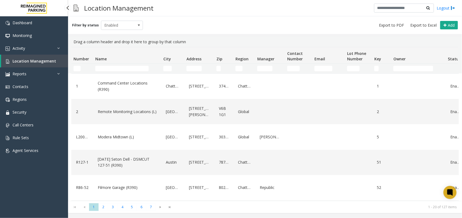
click at [38, 60] on span "Location Management" at bounding box center [35, 61] width 44 height 5
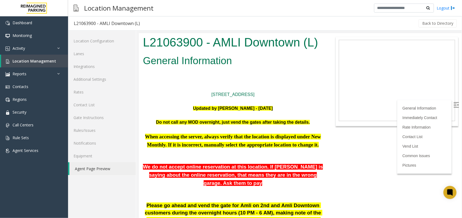
click at [97, 194] on div "Location Configuration Lanes Integrations Additional Settings Rates Contact Lis…" at bounding box center [102, 124] width 68 height 188
